Goal: Entertainment & Leisure: Browse casually

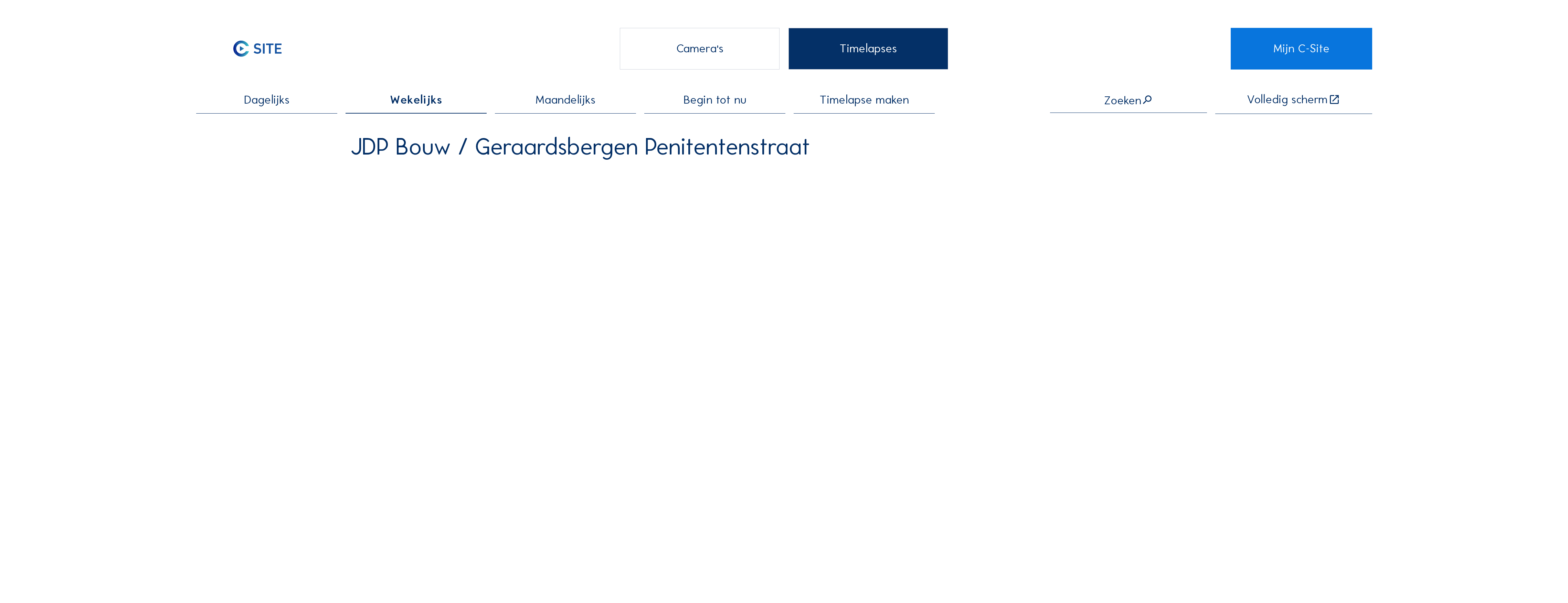
click at [709, 48] on div "Camera's" at bounding box center [700, 49] width 160 height 42
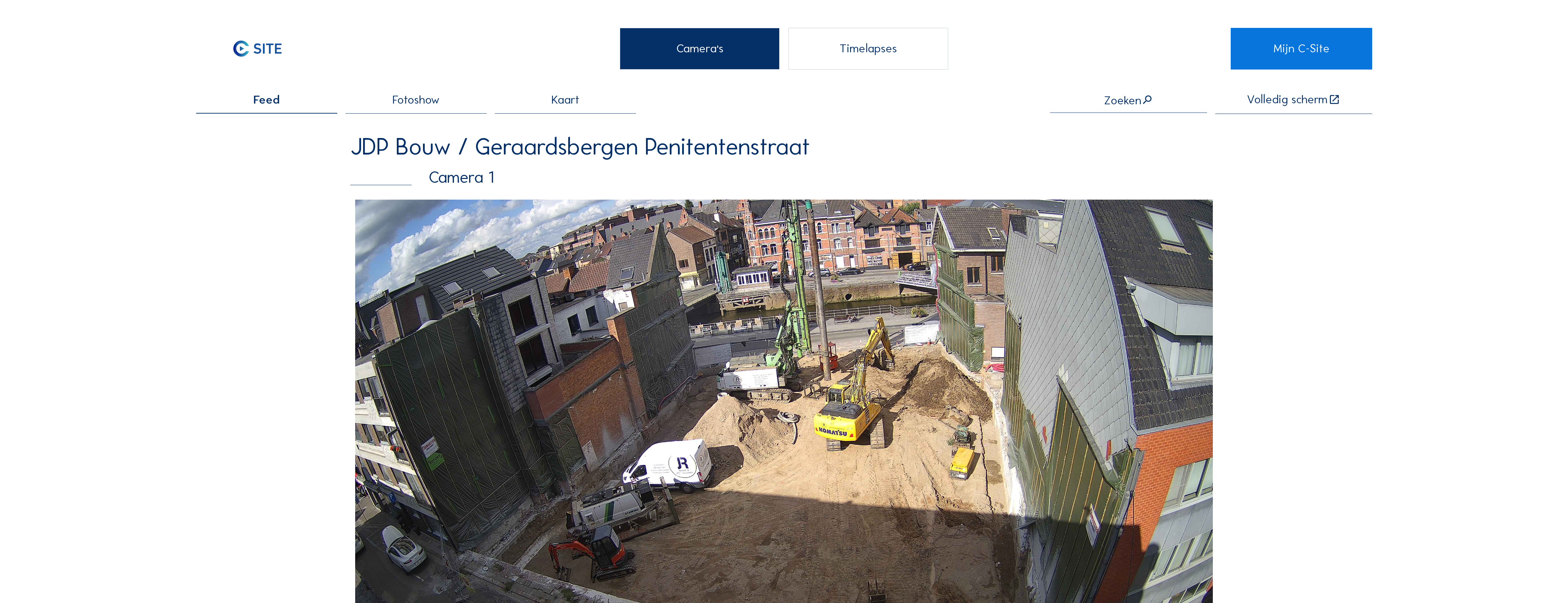
click at [853, 56] on div "Timelapses" at bounding box center [869, 49] width 160 height 42
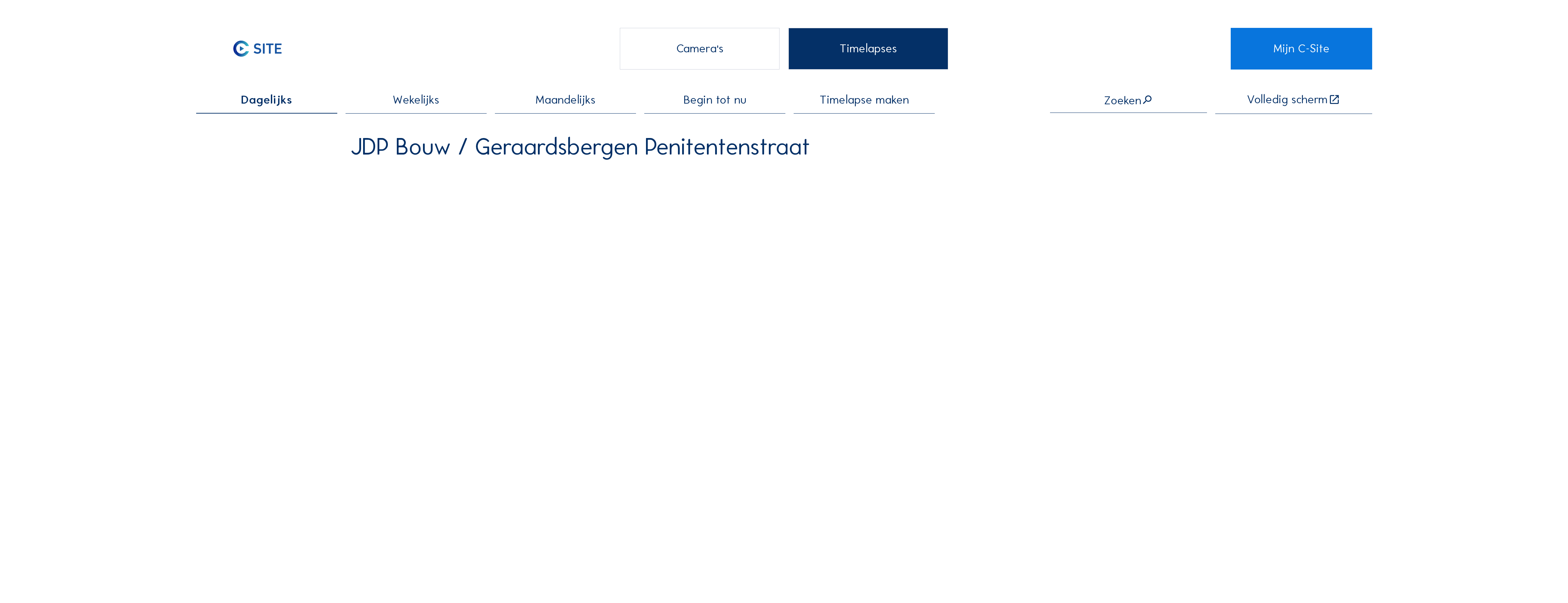
click at [703, 48] on div "Camera's" at bounding box center [700, 49] width 160 height 42
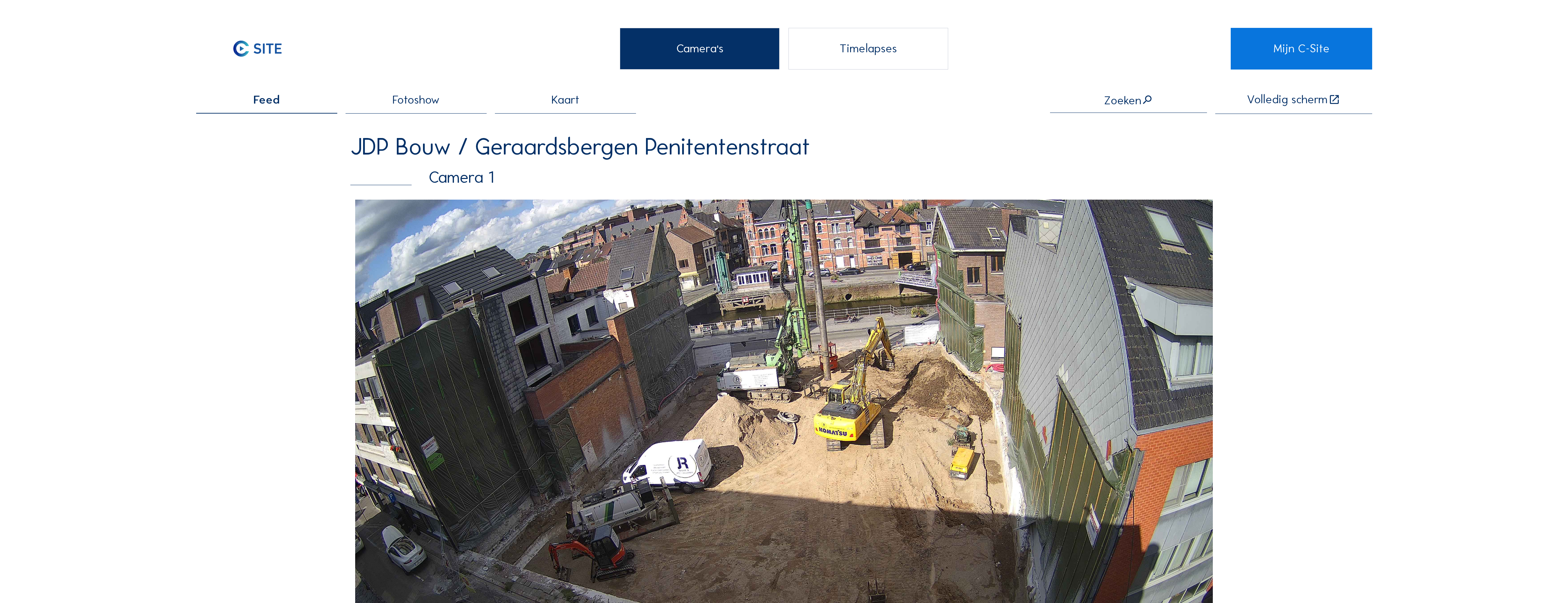
click at [411, 103] on span "Fotoshow" at bounding box center [416, 100] width 47 height 12
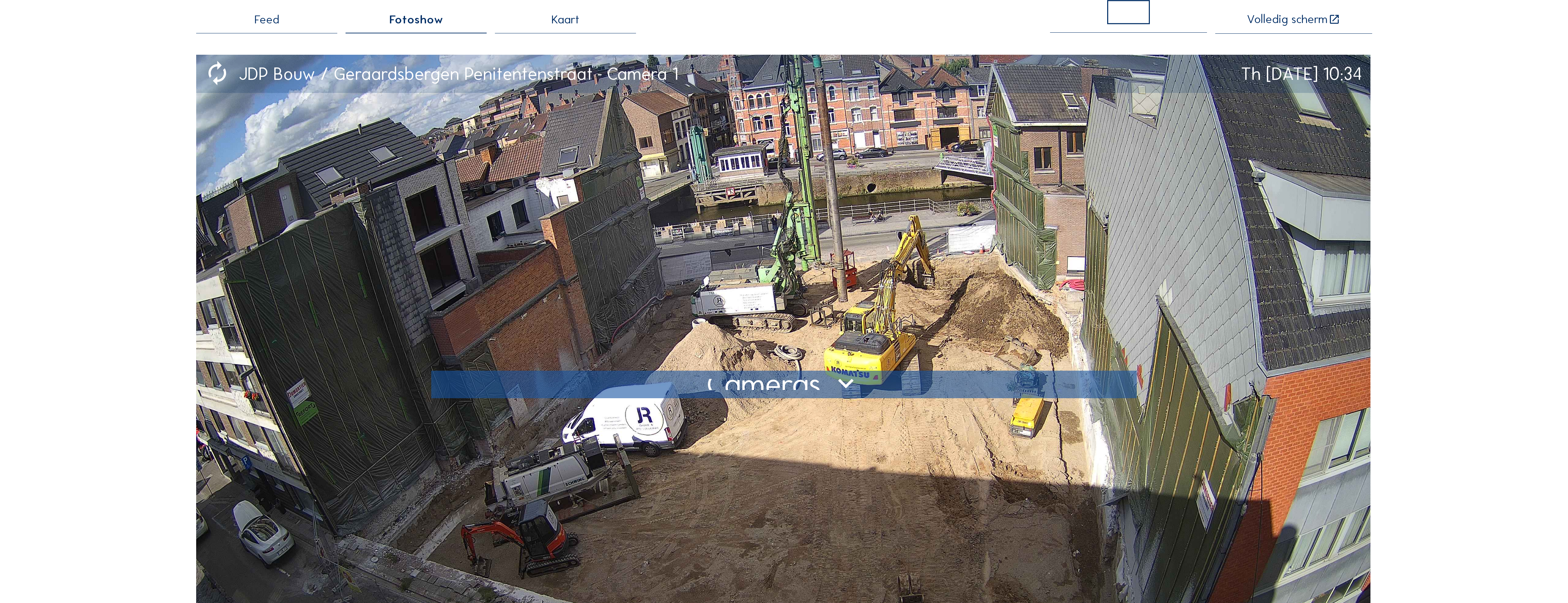
scroll to position [92, 0]
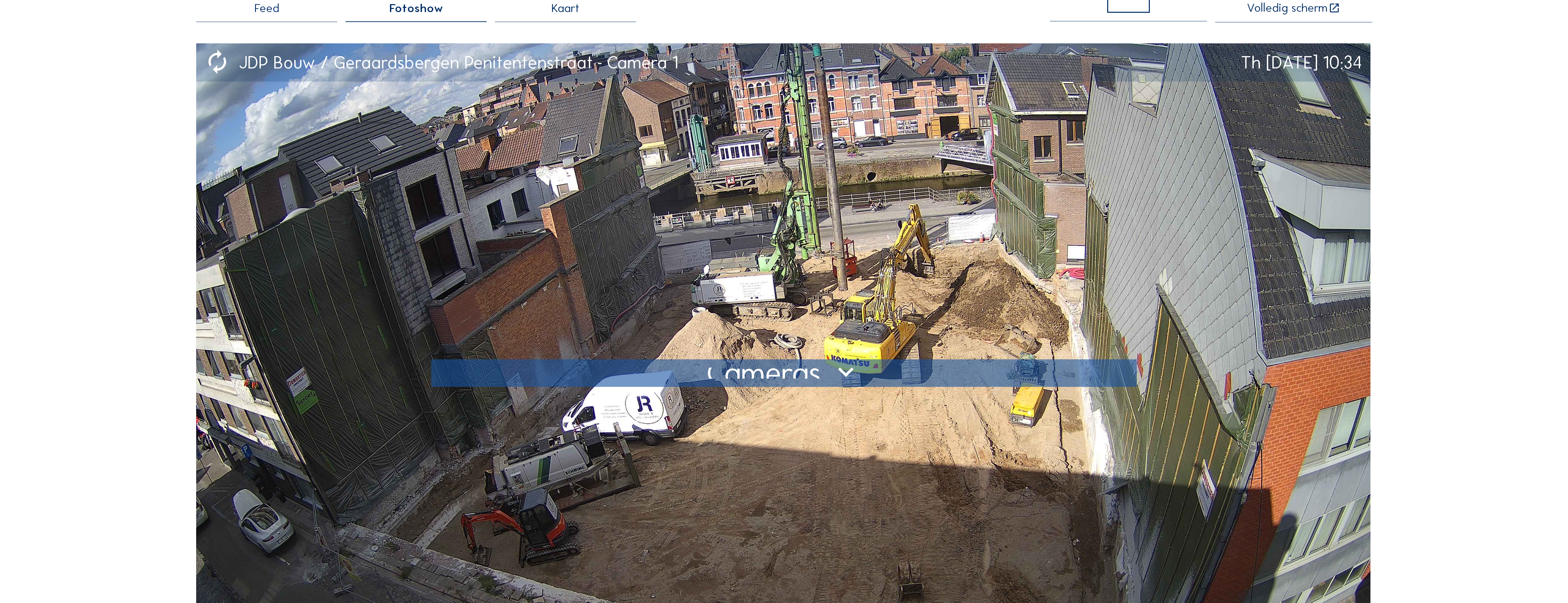
click at [379, 268] on img at bounding box center [783, 373] width 1174 height 660
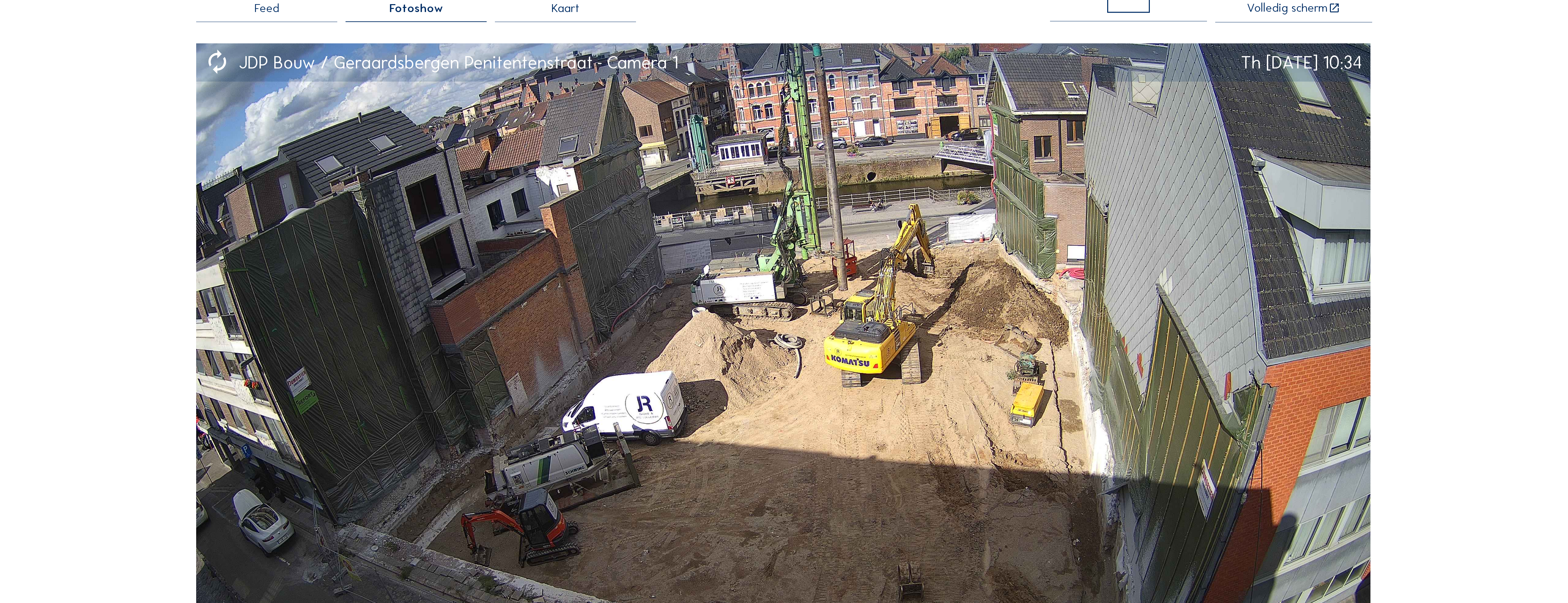
drag, startPoint x: 36, startPoint y: 302, endPoint x: 45, endPoint y: 300, distance: 9.2
click at [36, 302] on div "Camera's Timelapses Mijn C-Site Feed Fotoshow Kaart Volledig [PERSON_NAME] JDP …" at bounding box center [784, 590] width 1568 height 1363
click at [268, 12] on span "Feed" at bounding box center [267, 8] width 25 height 12
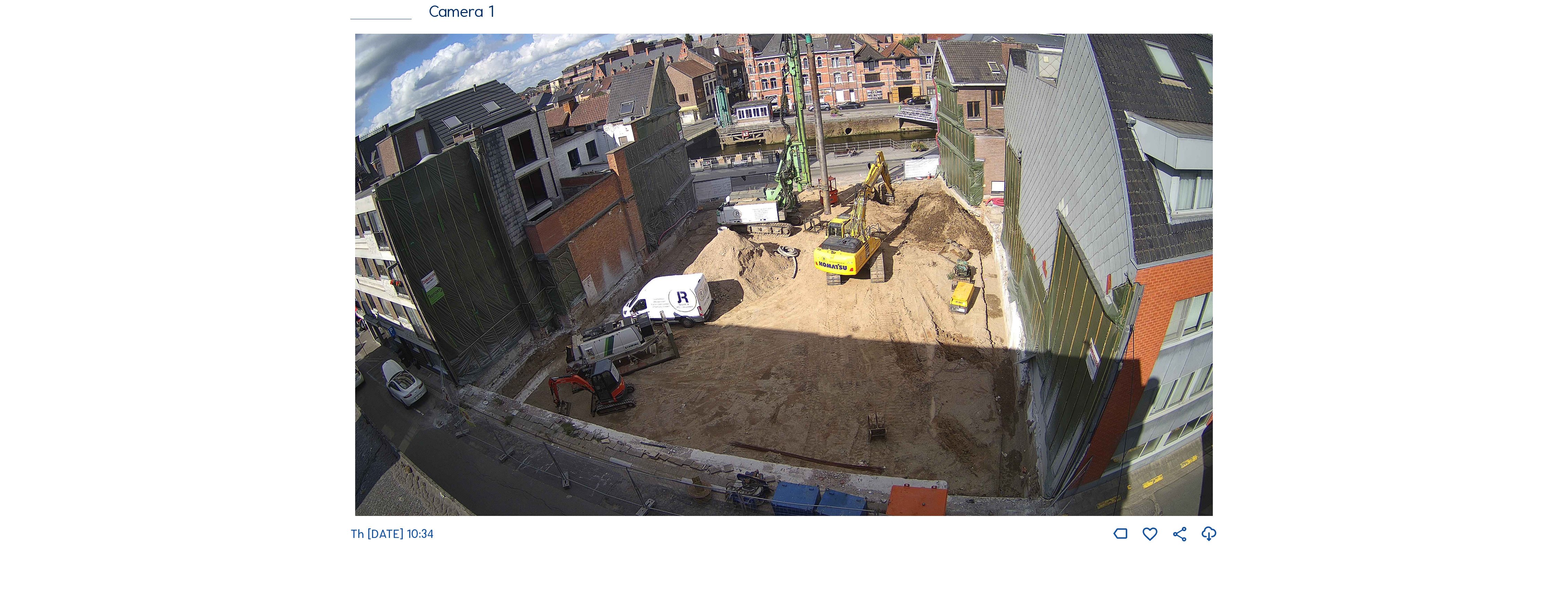
scroll to position [183, 0]
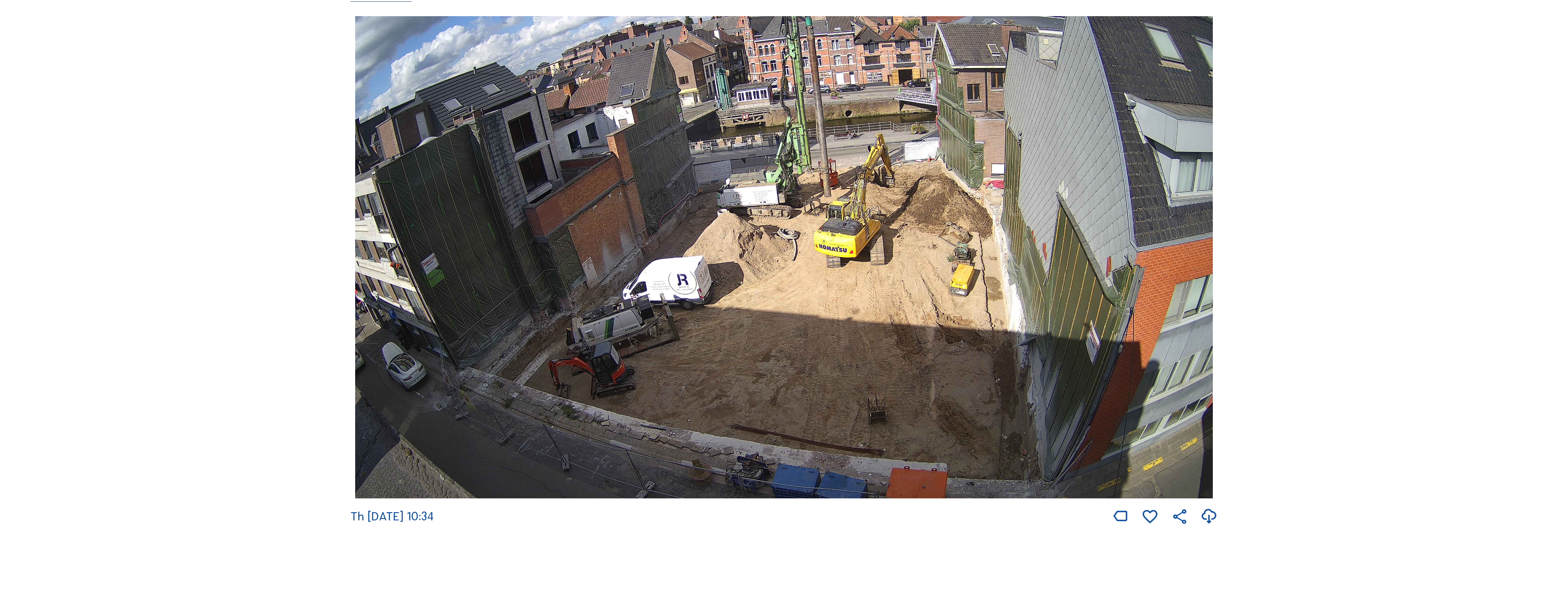
click at [408, 519] on span "Th [DATE] 10:34" at bounding box center [392, 516] width 83 height 14
click at [741, 390] on img at bounding box center [784, 257] width 858 height 483
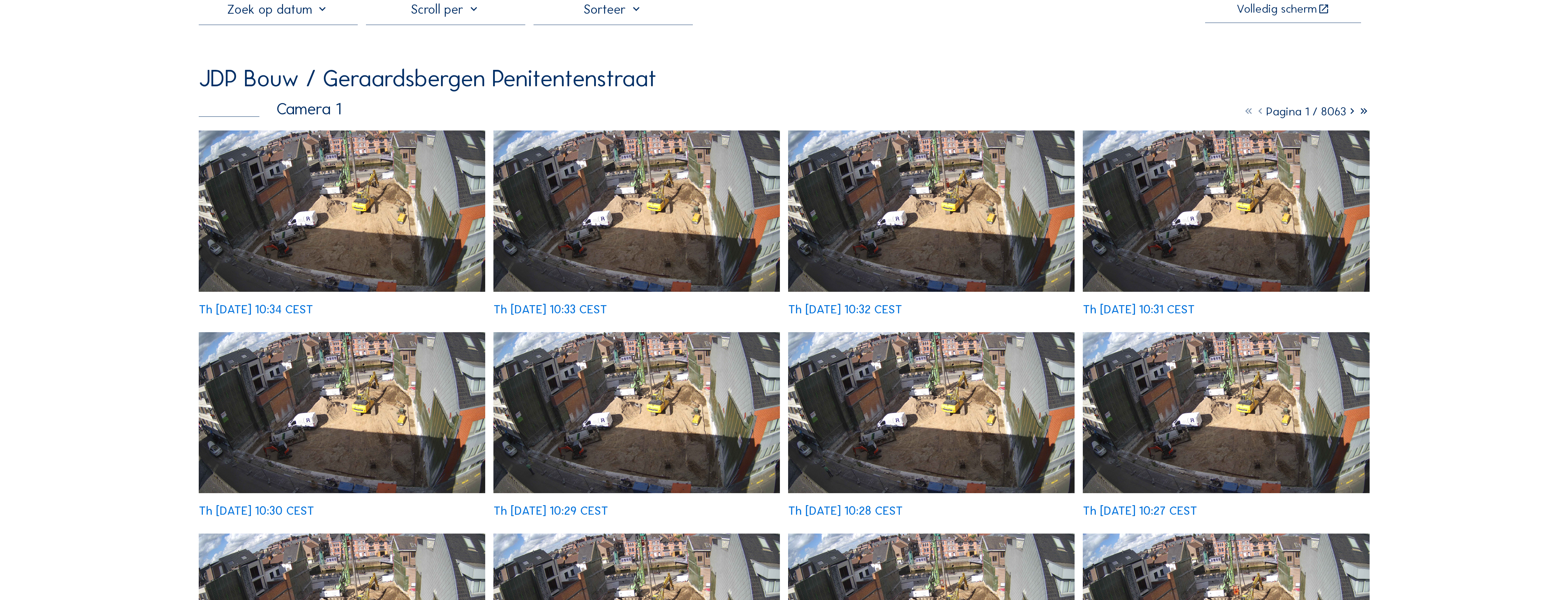
scroll to position [91, 0]
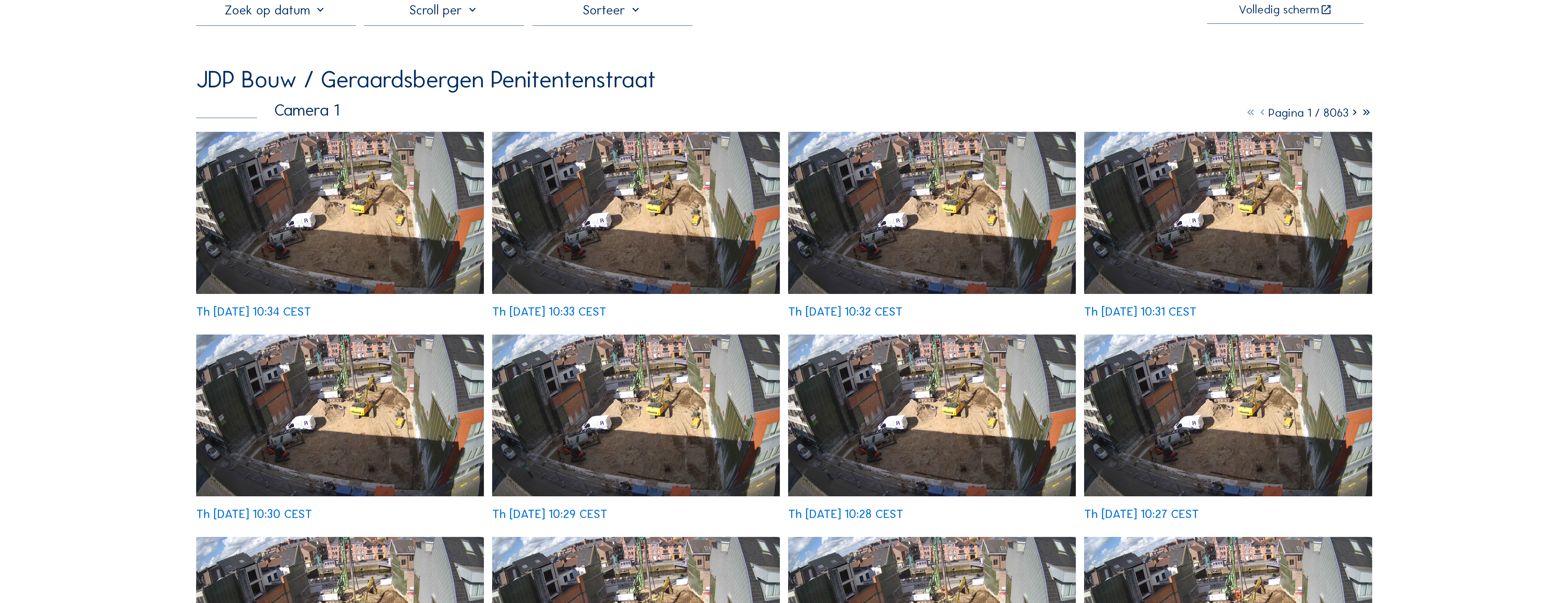
click at [1352, 116] on icon at bounding box center [1354, 113] width 12 height 14
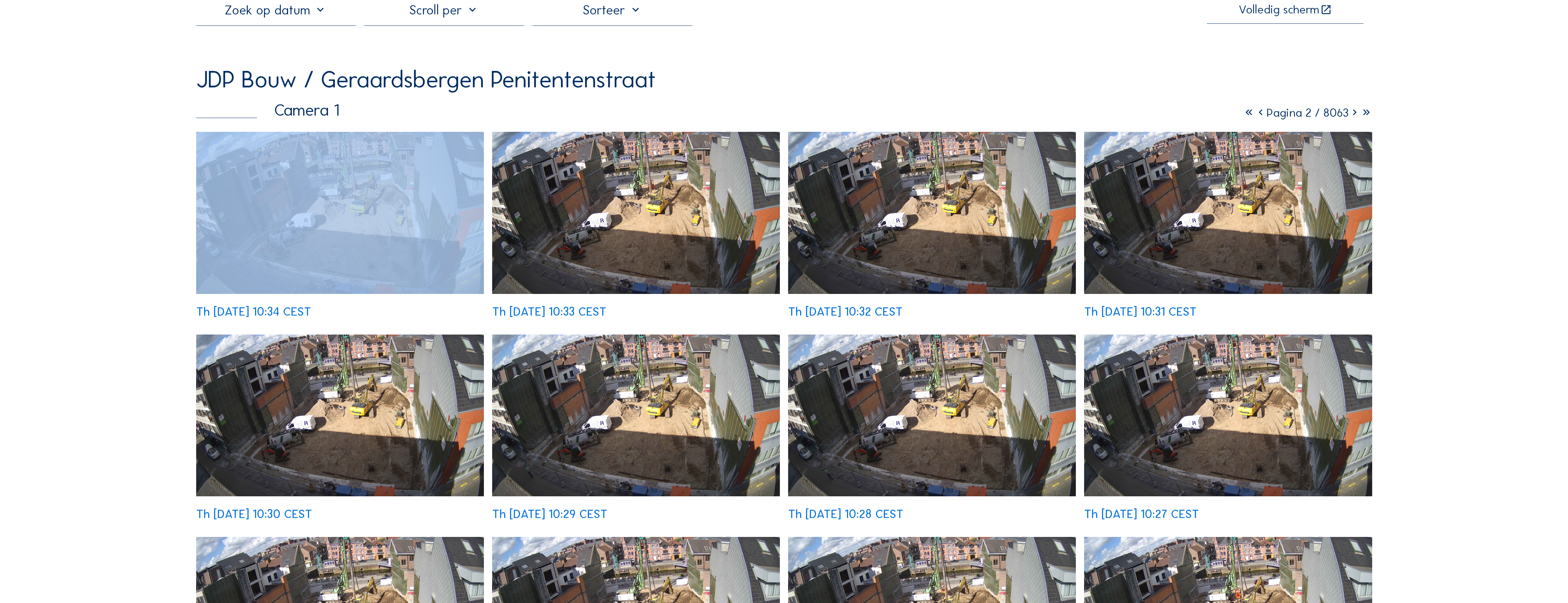
click at [1352, 116] on icon at bounding box center [1354, 113] width 12 height 14
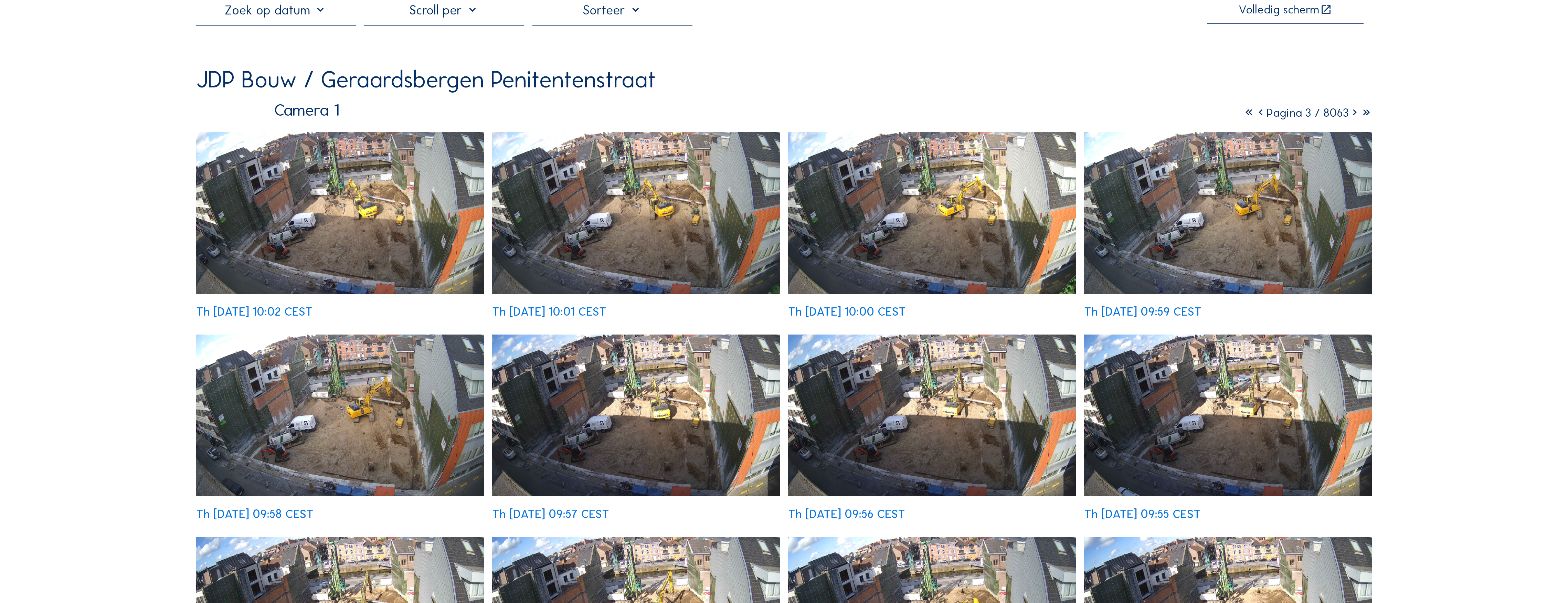
click at [987, 242] on img at bounding box center [932, 213] width 288 height 162
